Goal: Information Seeking & Learning: Find specific fact

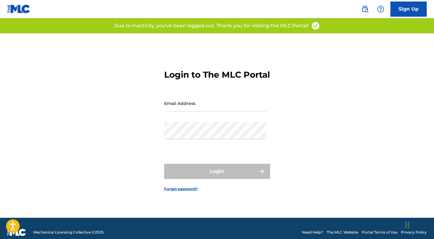
click at [319, 118] on div "Login to The MLC Portal Email Address Password Login Forgot password?" at bounding box center [217, 125] width 424 height 184
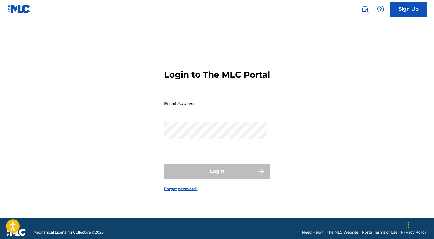
type input "[PERSON_NAME][EMAIL_ADDRESS]"
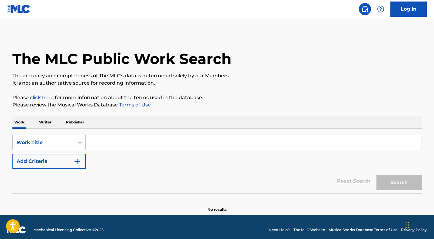
click at [114, 144] on input "Search Form" at bounding box center [254, 142] width 336 height 15
paste input "WENN ICH EIN VÖGLEIN WÄR"
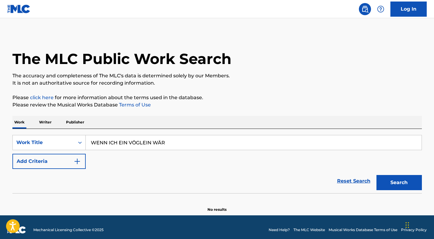
type input "WENN ICH EIN VÖGLEIN WÄR"
click at [61, 155] on button "Add Criteria" at bounding box center [48, 161] width 73 height 15
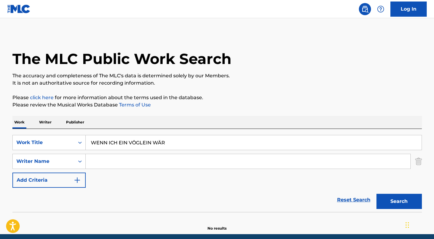
click at [105, 159] on input "Search Form" at bounding box center [248, 161] width 325 height 15
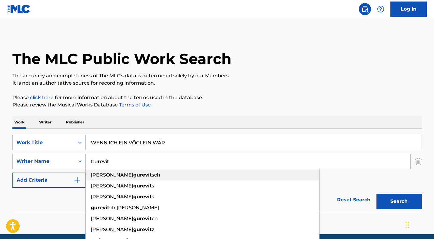
click at [133, 174] on strong "gurevit" at bounding box center [142, 175] width 18 height 6
type input "[PERSON_NAME]"
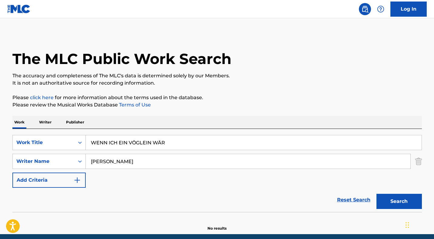
click at [397, 204] on button "Search" at bounding box center [399, 201] width 45 height 15
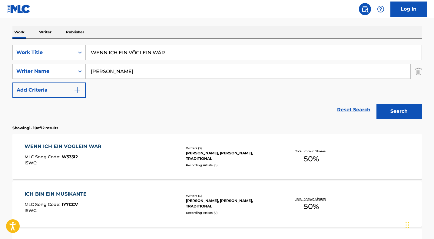
scroll to position [108, 0]
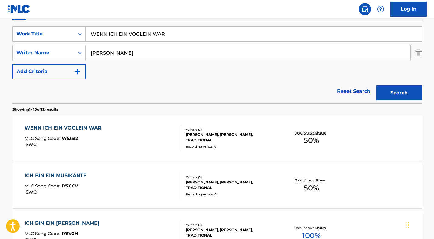
click at [102, 128] on div "WENN ICH EIN VOGLEIN WAR" at bounding box center [65, 127] width 80 height 7
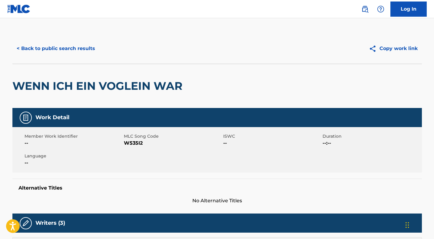
click at [133, 144] on span "W535I2" at bounding box center [173, 142] width 98 height 7
copy span "W535I2"
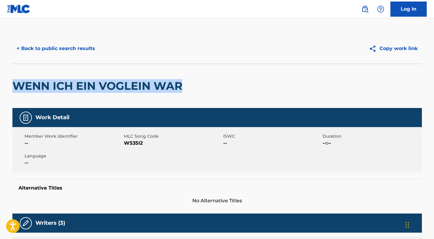
drag, startPoint x: 181, startPoint y: 87, endPoint x: 17, endPoint y: 88, distance: 164.5
click at [17, 88] on h2 "WENN ICH EIN VOGLEIN WAR" at bounding box center [98, 86] width 173 height 14
copy h2 "WENN ICH EIN VOGLEIN WAR"
click at [58, 46] on button "< Back to public search results" at bounding box center [55, 48] width 87 height 15
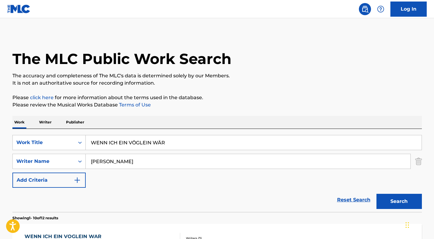
click at [131, 142] on input "WENN ICH EIN VÖGLEIN WÄR" at bounding box center [254, 142] width 336 height 15
paste input "Astral Projections"
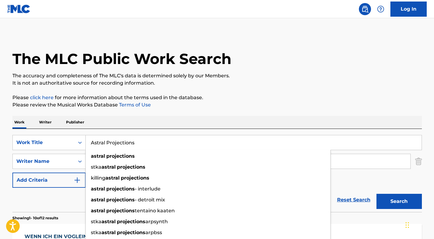
click at [69, 199] on div "Reset Search Search" at bounding box center [217, 200] width 410 height 24
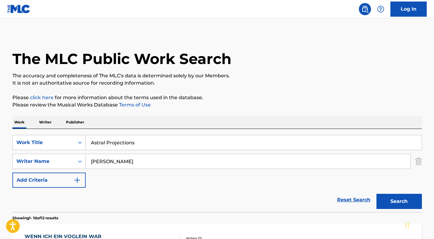
click at [385, 195] on button "Search" at bounding box center [399, 201] width 45 height 15
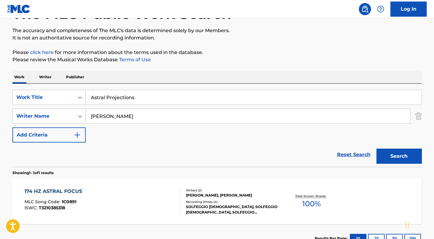
scroll to position [91, 0]
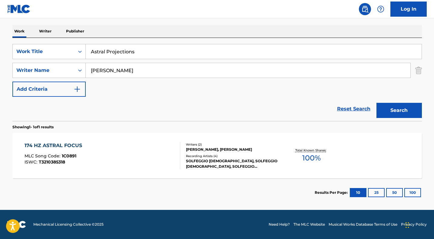
click at [112, 57] on input "Astral Projections" at bounding box center [254, 51] width 336 height 15
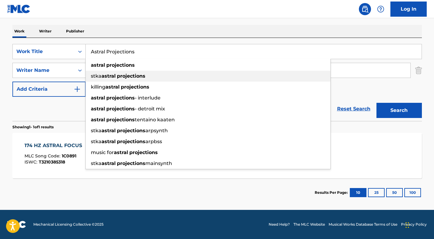
paste input "o Del Ciel"
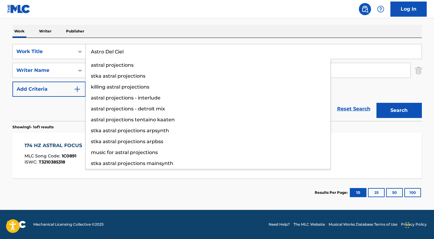
type input "Astro Del Ciel"
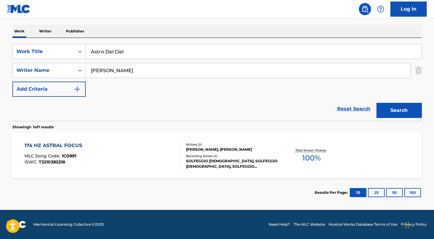
click at [393, 110] on button "Search" at bounding box center [399, 110] width 45 height 15
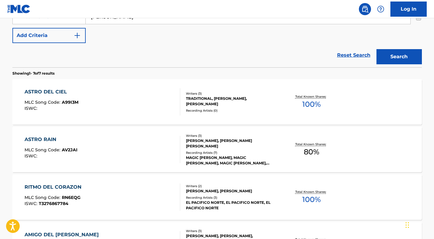
scroll to position [154, 0]
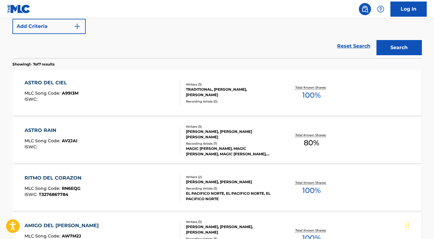
click at [135, 95] on div "ASTRO DEL CIEL MLC Song Code : A99I3M ISWC :" at bounding box center [103, 92] width 156 height 27
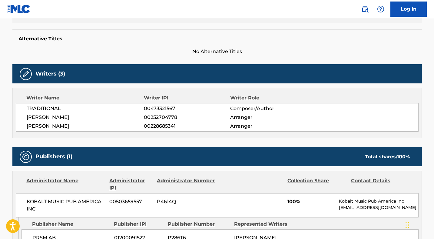
scroll to position [98, 0]
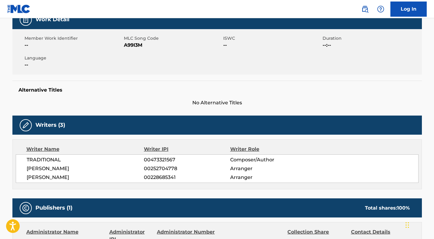
click at [129, 46] on span "A99I3M" at bounding box center [173, 45] width 98 height 7
copy span "A99I3M"
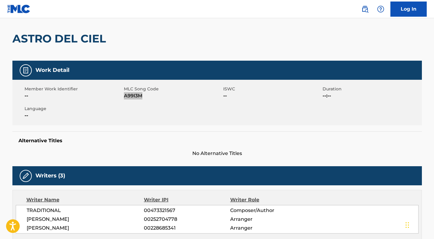
scroll to position [25, 0]
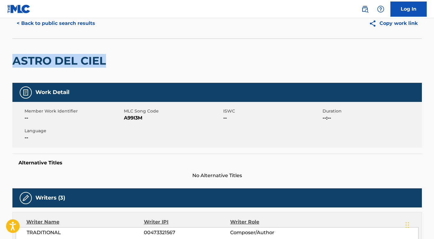
drag, startPoint x: 14, startPoint y: 60, endPoint x: 104, endPoint y: 59, distance: 90.0
click at [104, 59] on h2 "ASTRO DEL CIEL" at bounding box center [60, 61] width 97 height 14
copy h2 "ASTRO DEL CIEL"
click at [61, 21] on button "< Back to public search results" at bounding box center [55, 23] width 87 height 15
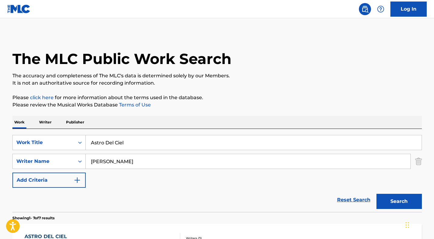
click at [125, 139] on input "Astro Del Ciel" at bounding box center [254, 142] width 336 height 15
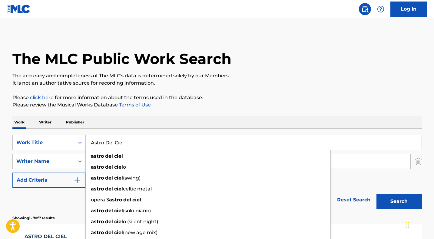
click at [125, 139] on input "Astro Del Ciel" at bounding box center [254, 142] width 336 height 15
paste input "LLE LEUT'"
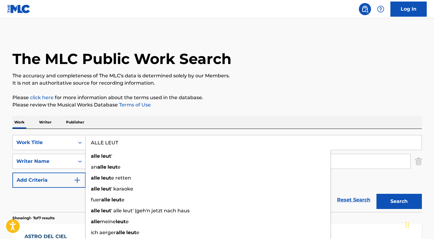
type input "ALLE LEUT"
click at [393, 200] on button "Search" at bounding box center [399, 201] width 45 height 15
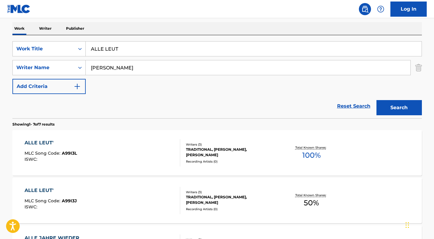
scroll to position [100, 0]
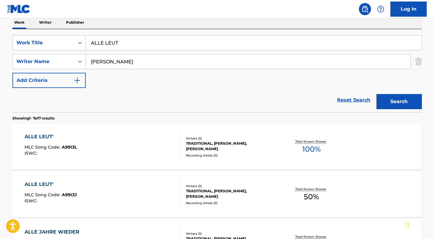
click at [98, 142] on div "ALLE LEUT' MLC Song Code : A99I3L ISWC :" at bounding box center [103, 146] width 156 height 27
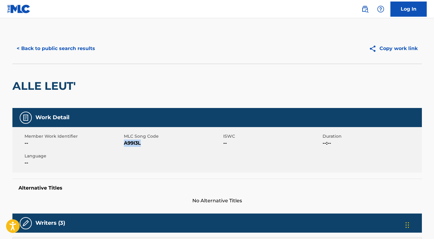
drag, startPoint x: 141, startPoint y: 143, endPoint x: 125, endPoint y: 143, distance: 16.1
click at [125, 143] on span "A99I3L" at bounding box center [173, 142] width 98 height 7
copy span "A99I3L"
drag, startPoint x: 76, startPoint y: 85, endPoint x: 12, endPoint y: 87, distance: 63.3
click at [12, 87] on h2 "ALLE LEUT'" at bounding box center [45, 86] width 66 height 14
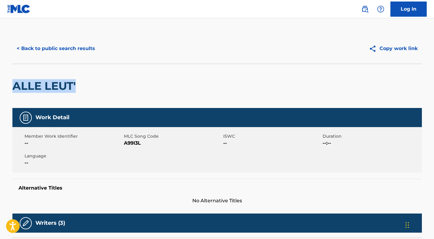
copy h2 "ALLE LEUT'"
click at [66, 48] on button "< Back to public search results" at bounding box center [55, 48] width 87 height 15
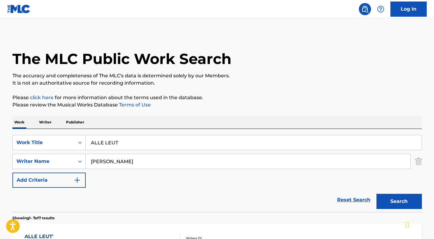
scroll to position [100, 0]
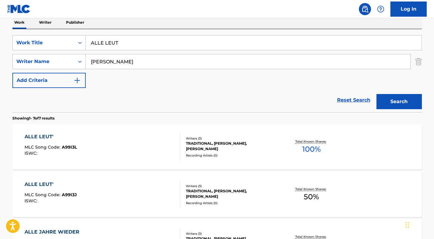
click at [89, 192] on div "ALLE LEUT' MLC Song Code : A99I3J ISWC :" at bounding box center [103, 194] width 156 height 27
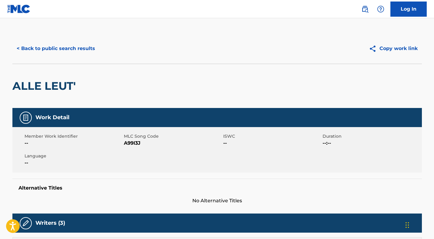
click at [133, 142] on span "A99I3J" at bounding box center [173, 142] width 98 height 7
copy span "A99I3J"
click at [52, 47] on button "< Back to public search results" at bounding box center [55, 48] width 87 height 15
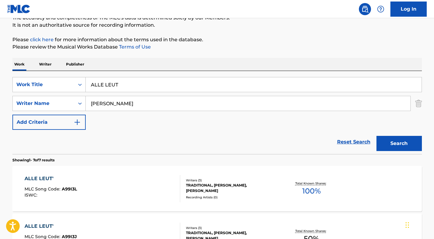
scroll to position [50, 0]
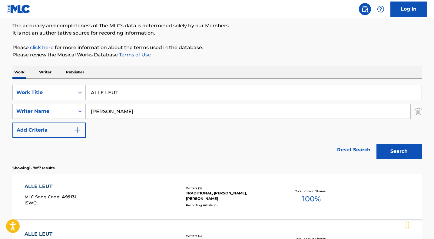
click at [129, 91] on input "ALLE LEUT" at bounding box center [254, 92] width 336 height 15
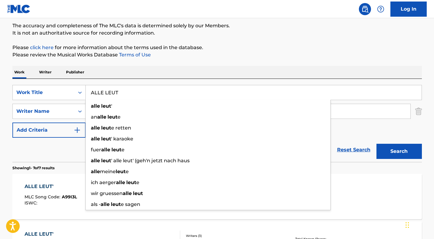
paste input "MOMENT OF PEACE"
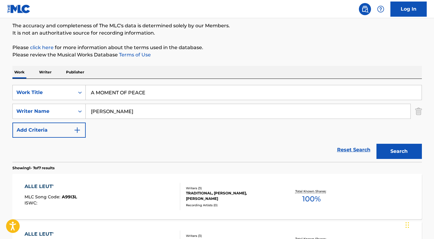
click at [396, 149] on button "Search" at bounding box center [399, 151] width 45 height 15
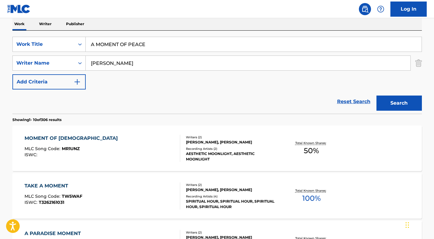
scroll to position [90, 0]
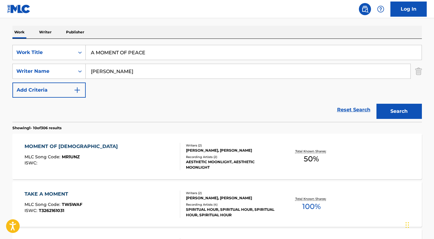
click at [146, 53] on input "A MOMENT OF PEACE" at bounding box center [254, 52] width 336 height 15
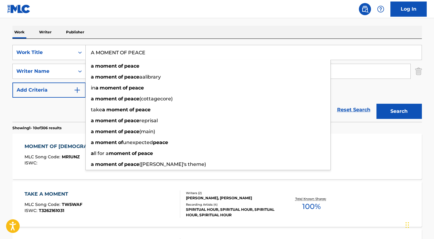
paste input "RIVER SINGS ITSELF"
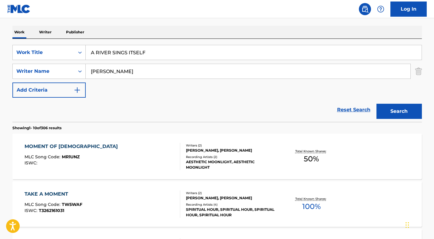
click at [400, 112] on button "Search" at bounding box center [399, 111] width 45 height 15
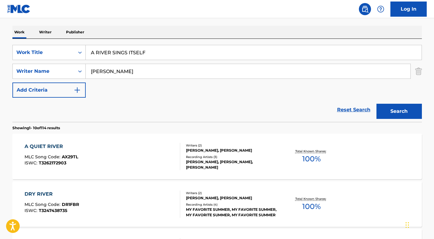
click at [110, 55] on input "A RIVER SINGS ITSELF" at bounding box center [254, 52] width 336 height 15
paste input "432 HZ AWAKENING"
click at [390, 111] on button "Search" at bounding box center [399, 111] width 45 height 15
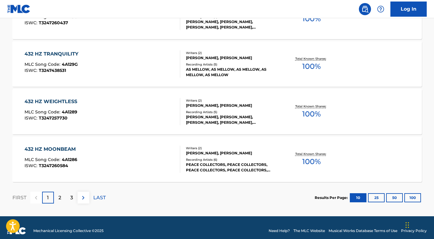
scroll to position [517, 0]
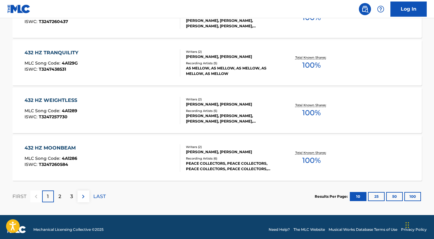
click at [58, 196] on div "2" at bounding box center [60, 196] width 12 height 12
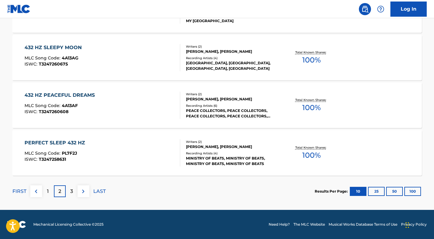
click at [72, 192] on p "3" at bounding box center [71, 191] width 3 height 7
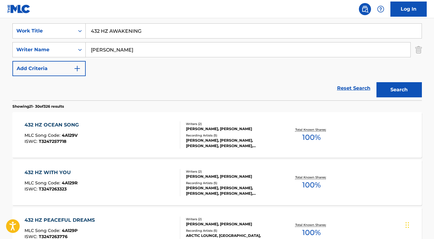
scroll to position [93, 0]
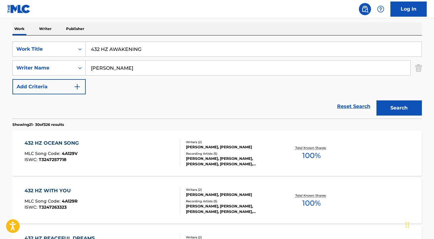
click at [129, 50] on input "432 HZ AWAKENING" at bounding box center [254, 49] width 336 height 15
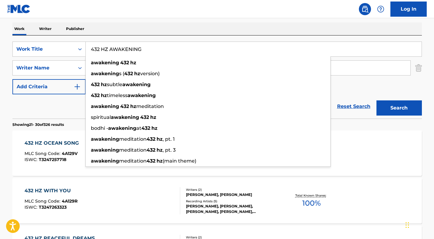
paste input "Advent, Advent (es freuen sich die Kinder)"
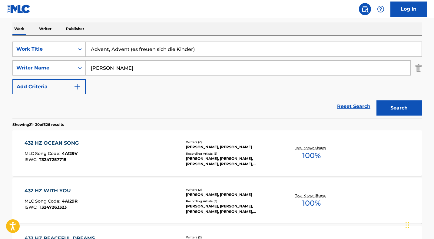
type input "Advent, Advent (es freuen sich die Kinder)"
click at [385, 105] on button "Search" at bounding box center [399, 107] width 45 height 15
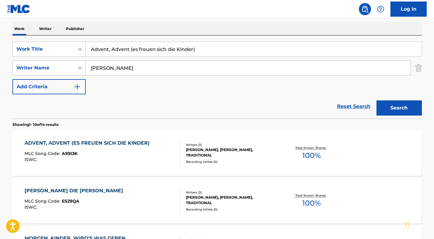
click at [137, 146] on div "ADVENT, ADVENT (ES FREUEN SICH DIE KINDER)" at bounding box center [89, 142] width 128 height 7
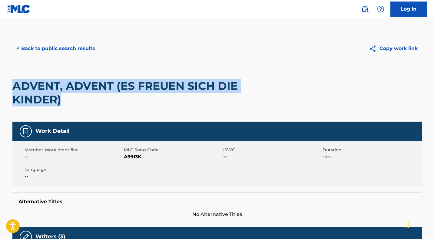
drag, startPoint x: 62, startPoint y: 101, endPoint x: 15, endPoint y: 86, distance: 48.2
click at [15, 86] on h2 "ADVENT, ADVENT (ES FREUEN SICH DIE KINDER)" at bounding box center [135, 92] width 246 height 27
copy h2 "ADVENT, ADVENT (ES FREUEN SICH DIE KINDER)"
click at [136, 155] on span "A99I3K" at bounding box center [173, 156] width 98 height 7
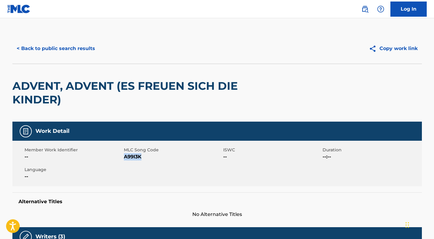
click at [136, 155] on span "A99I3K" at bounding box center [173, 156] width 98 height 7
copy span "A99I3K"
click at [72, 44] on button "< Back to public search results" at bounding box center [55, 48] width 87 height 15
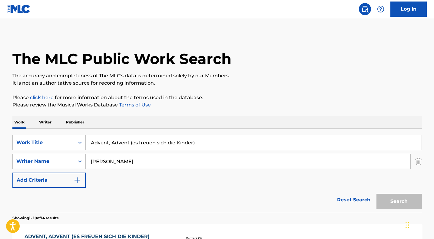
scroll to position [93, 0]
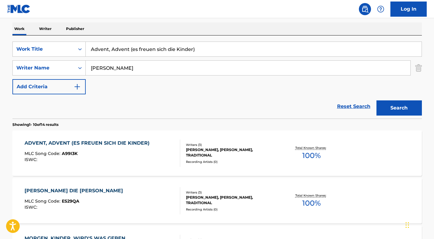
click at [158, 48] on input "Advent, Advent (es freuen sich die Kinder)" at bounding box center [254, 49] width 336 height 15
paste input "BALD NUN IST WEIHNACHTSZEIT"
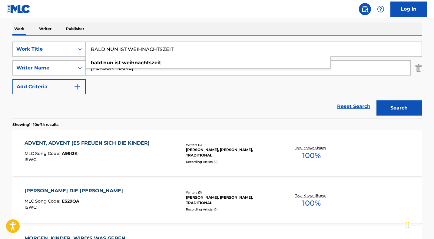
type input "BALD NUN IST WEIHNACHTSZEIT"
click at [403, 109] on button "Search" at bounding box center [399, 107] width 45 height 15
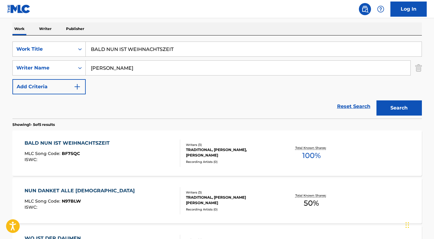
click at [136, 146] on div "BALD NUN IST WEIHNACHTSZEIT MLC Song Code : BF7SQC ISWC :" at bounding box center [103, 152] width 156 height 27
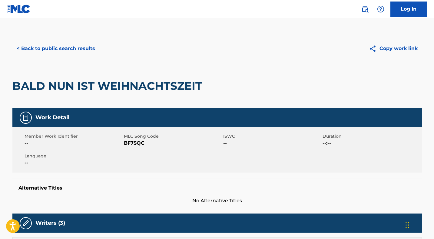
click at [131, 144] on span "BF7SQC" at bounding box center [173, 142] width 98 height 7
copy span "BF7SQC"
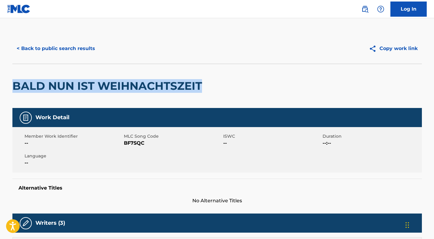
drag, startPoint x: 200, startPoint y: 85, endPoint x: 15, endPoint y: 84, distance: 185.4
click at [15, 84] on h2 "BALD NUN IST WEIHNACHTSZEIT" at bounding box center [108, 86] width 193 height 14
click at [71, 51] on button "< Back to public search results" at bounding box center [55, 48] width 87 height 15
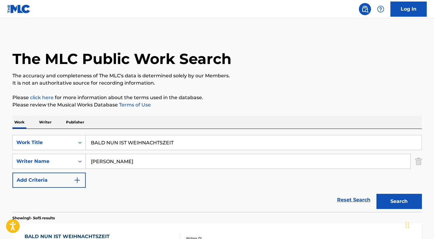
scroll to position [93, 0]
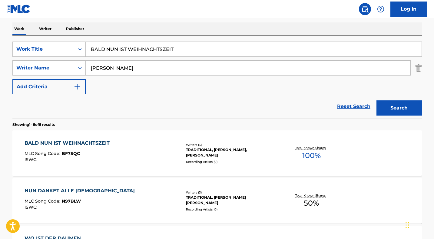
click at [148, 50] on input "BALD NUN IST WEIHNACHTSZEIT" at bounding box center [254, 49] width 336 height 15
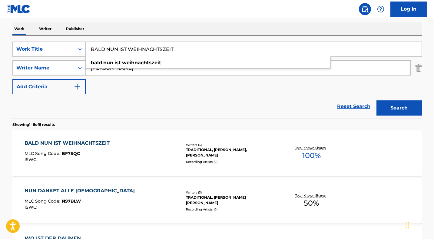
paste input "TE O SINO"
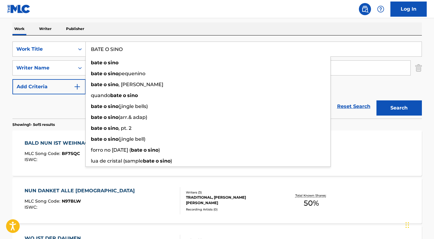
type input "BATE O SINO"
click at [385, 101] on button "Search" at bounding box center [399, 107] width 45 height 15
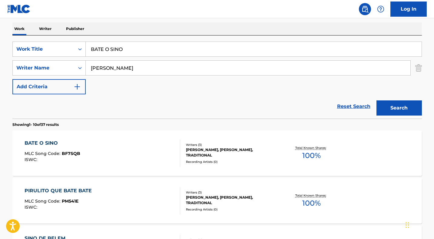
click at [144, 157] on div "BATE O SINO MLC Song Code : BF7SQB ISWC :" at bounding box center [103, 152] width 156 height 27
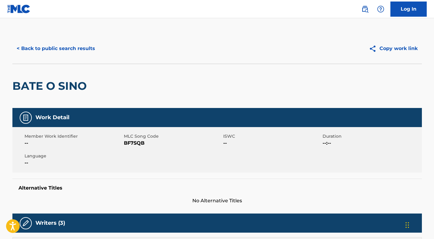
click at [136, 144] on span "BF7SQB" at bounding box center [173, 142] width 98 height 7
click at [45, 84] on h2 "BATE O SINO" at bounding box center [50, 86] width 77 height 14
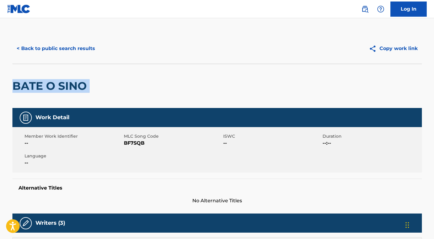
click at [82, 84] on h2 "BATE O SINO" at bounding box center [50, 86] width 77 height 14
drag, startPoint x: 87, startPoint y: 86, endPoint x: 15, endPoint y: 87, distance: 72.4
click at [15, 87] on h2 "BATE O SINO" at bounding box center [50, 86] width 77 height 14
click at [53, 53] on button "< Back to public search results" at bounding box center [55, 48] width 87 height 15
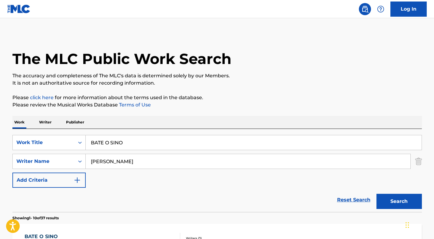
scroll to position [93, 0]
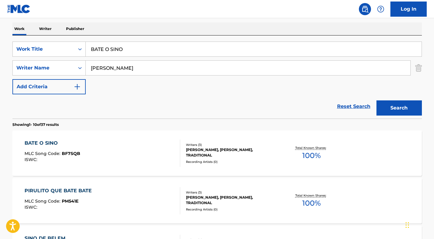
click at [140, 56] on input "BATE O SINO" at bounding box center [254, 49] width 336 height 15
paste input "CAIPIRINHA"
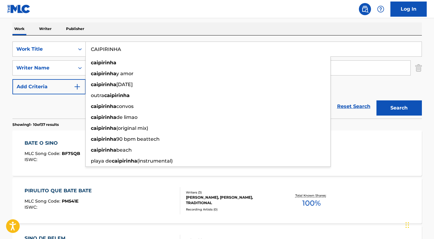
click at [398, 110] on button "Search" at bounding box center [399, 107] width 45 height 15
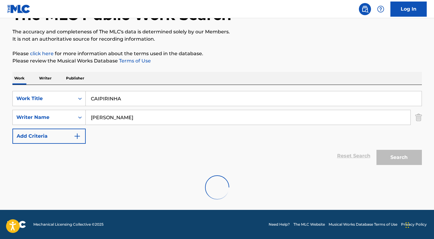
scroll to position [24, 0]
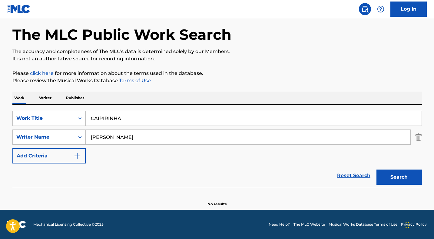
click at [142, 120] on input "CAIPIRINHA" at bounding box center [254, 118] width 336 height 15
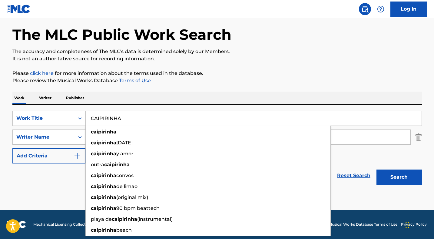
click at [65, 178] on div "Reset Search Search" at bounding box center [217, 175] width 410 height 24
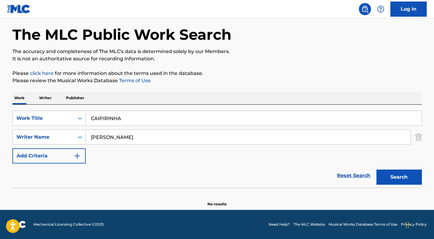
click at [108, 121] on input "CAIPIRINHA" at bounding box center [254, 118] width 336 height 15
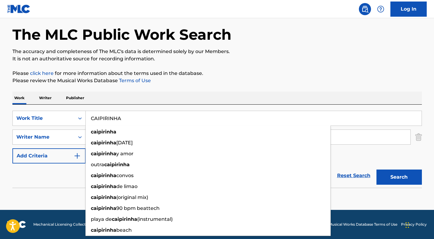
paste input "[PERSON_NAME]"
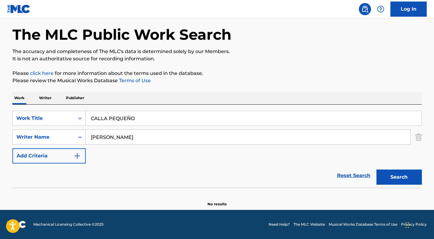
type input "CALLA PEQUEÑO"
click at [405, 180] on button "Search" at bounding box center [399, 176] width 45 height 15
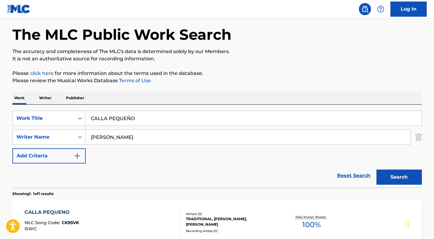
scroll to position [91, 0]
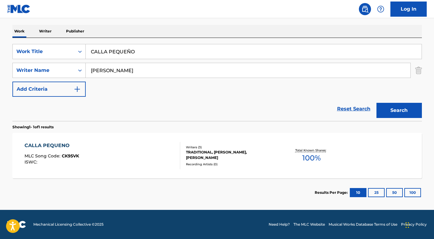
click at [62, 144] on div "CALLA PEQUENO" at bounding box center [52, 145] width 55 height 7
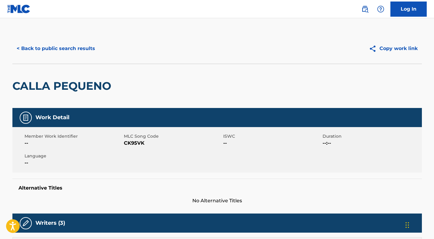
click at [134, 146] on span "CK95VK" at bounding box center [173, 142] width 98 height 7
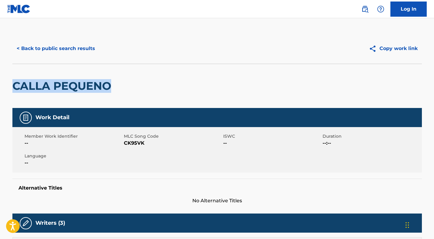
drag, startPoint x: 14, startPoint y: 86, endPoint x: 110, endPoint y: 87, distance: 95.7
click at [110, 87] on h2 "CALLA PEQUENO" at bounding box center [63, 86] width 102 height 14
